Goal: Task Accomplishment & Management: Use online tool/utility

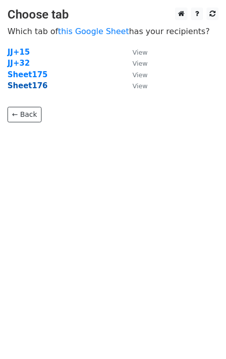
click at [34, 88] on strong "Sheet176" at bounding box center [28, 85] width 40 height 9
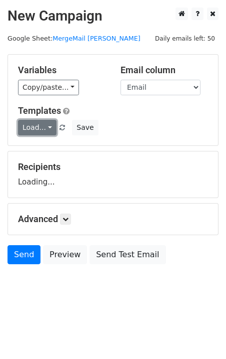
click at [39, 128] on link "Load..." at bounding box center [37, 128] width 39 height 16
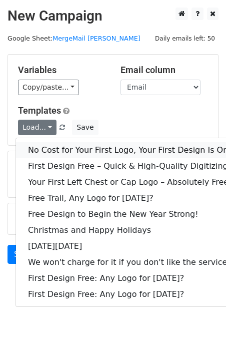
click at [58, 147] on link "No Cost for Your First Logo, Your First Design Is On Us!" at bounding box center [136, 150] width 240 height 16
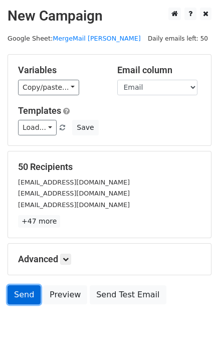
click at [26, 302] on link "Send" at bounding box center [24, 294] width 33 height 19
